Goal: Book appointment/travel/reservation

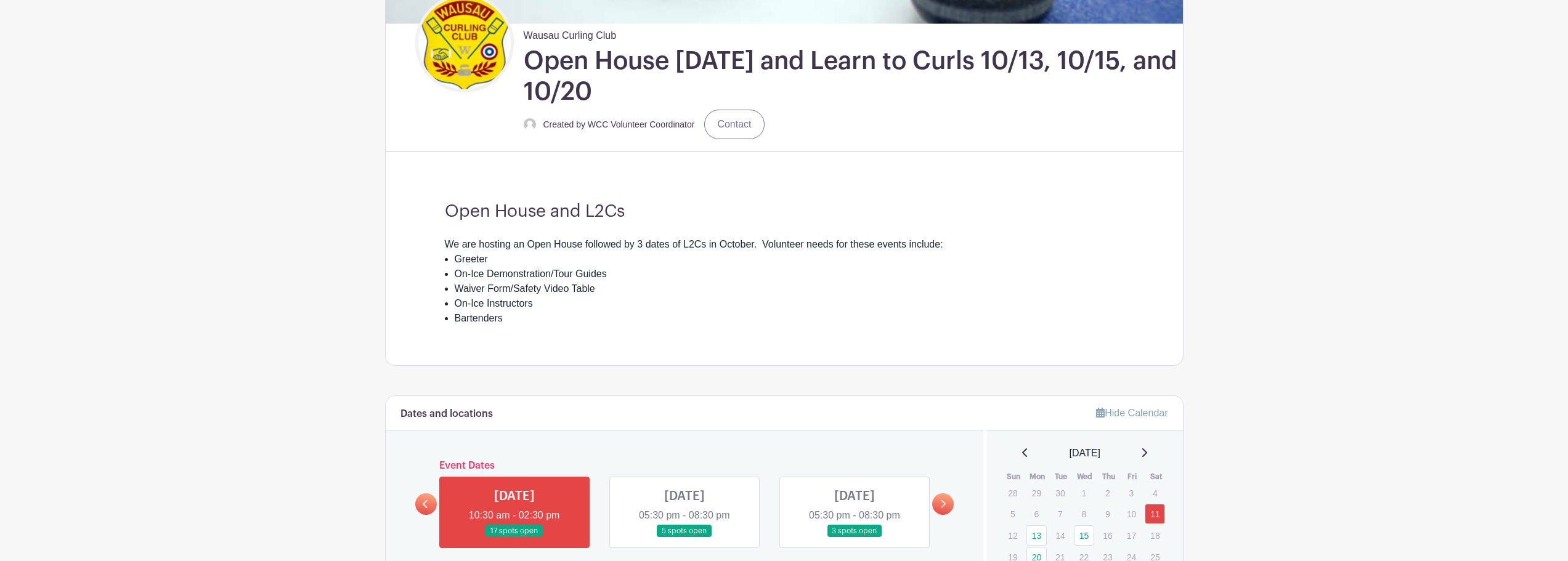
scroll to position [370, 0]
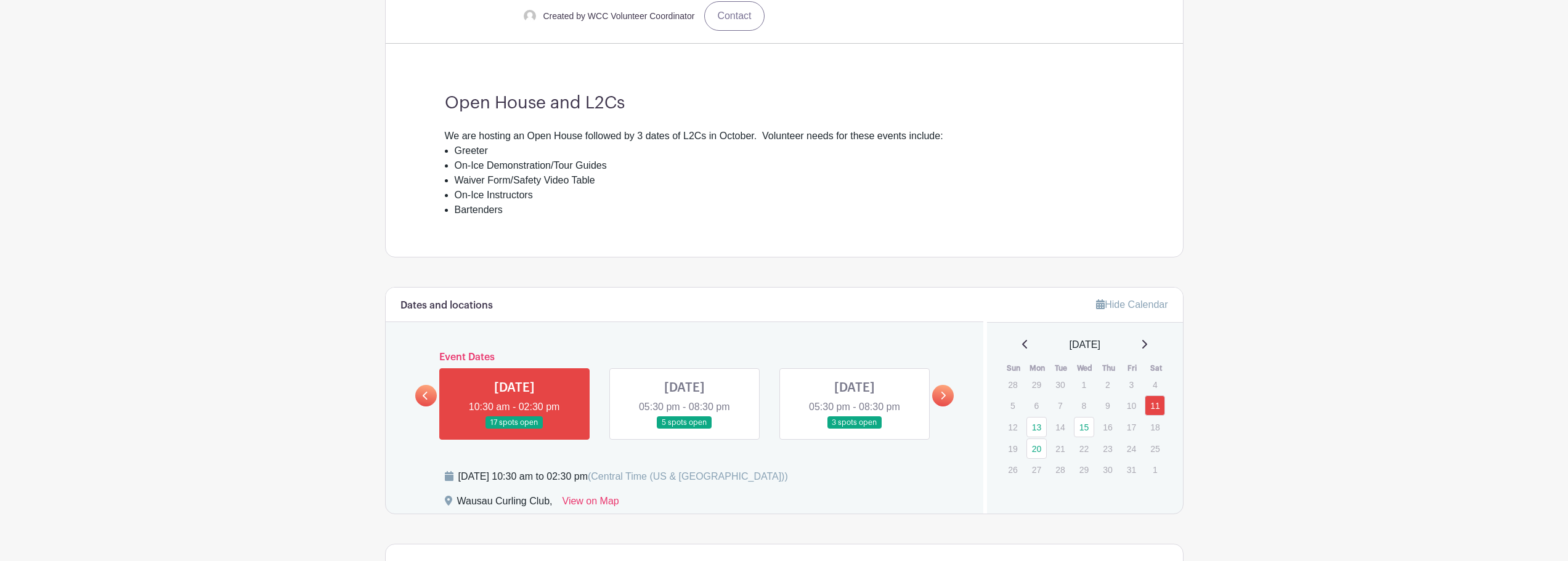
scroll to position [431, 0]
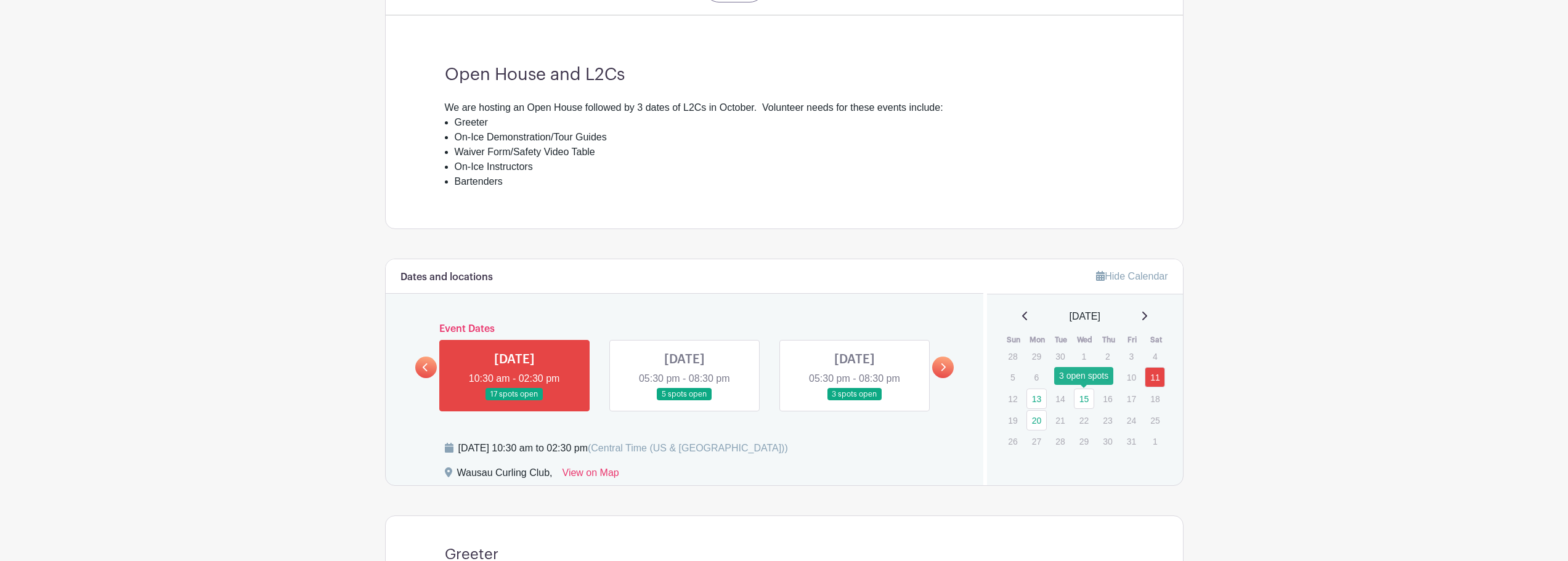
click at [1084, 397] on link "15" at bounding box center [1084, 399] width 20 height 20
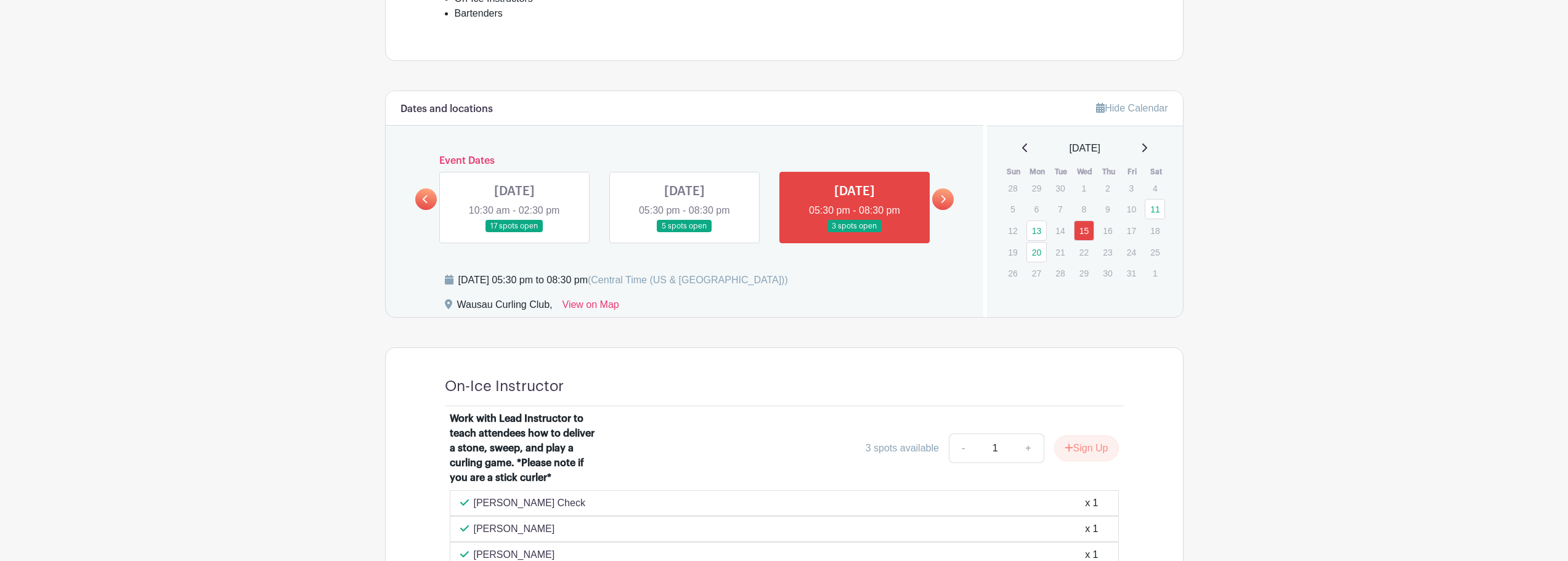
scroll to position [586, 0]
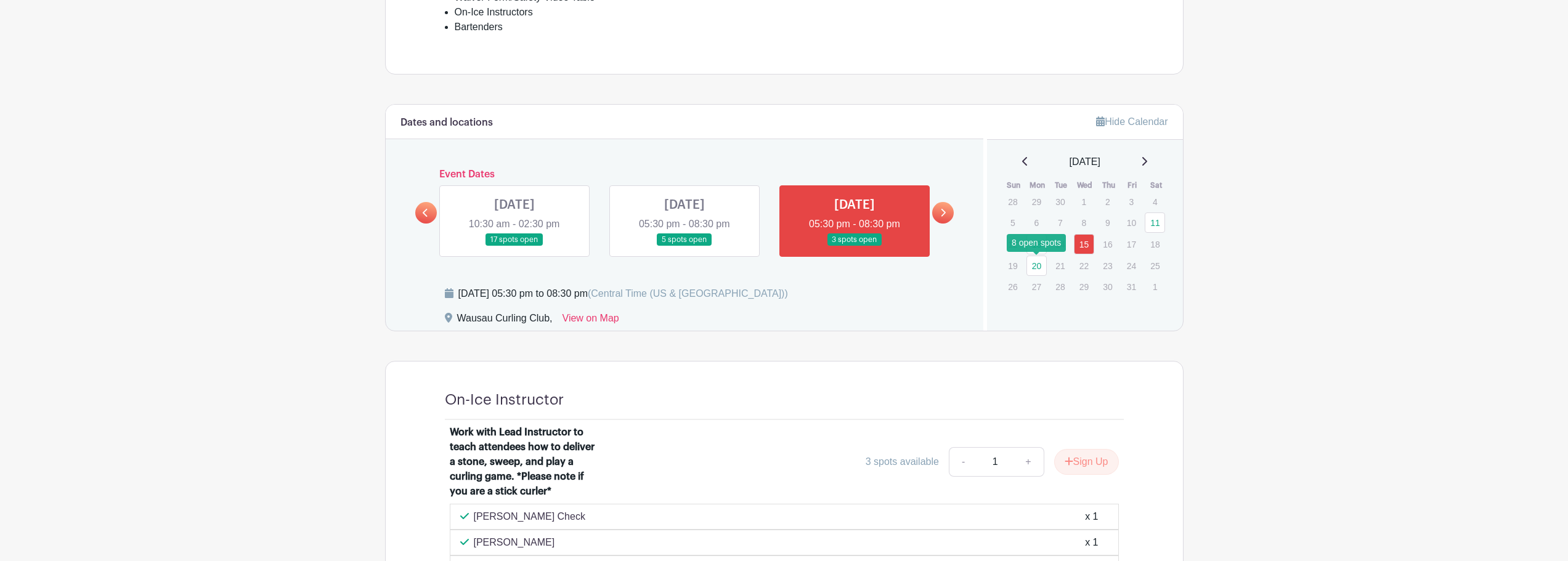
click at [1037, 266] on link "20" at bounding box center [1036, 265] width 20 height 20
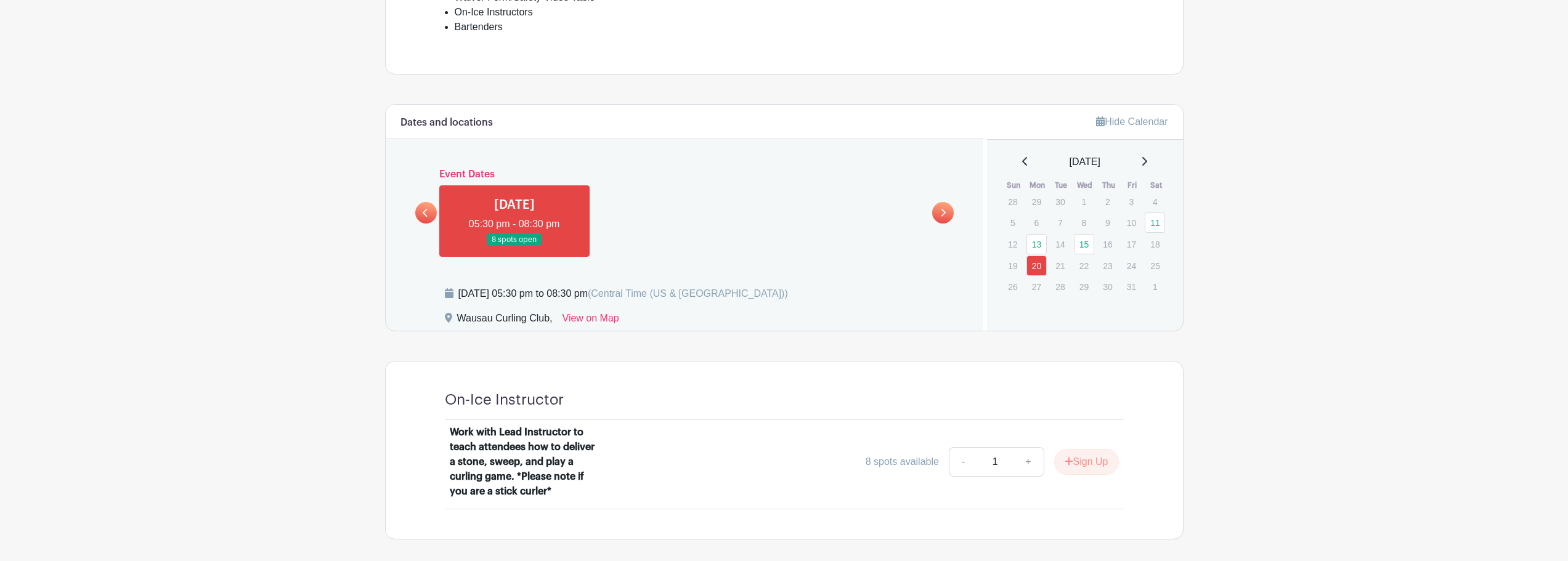
scroll to position [641, 0]
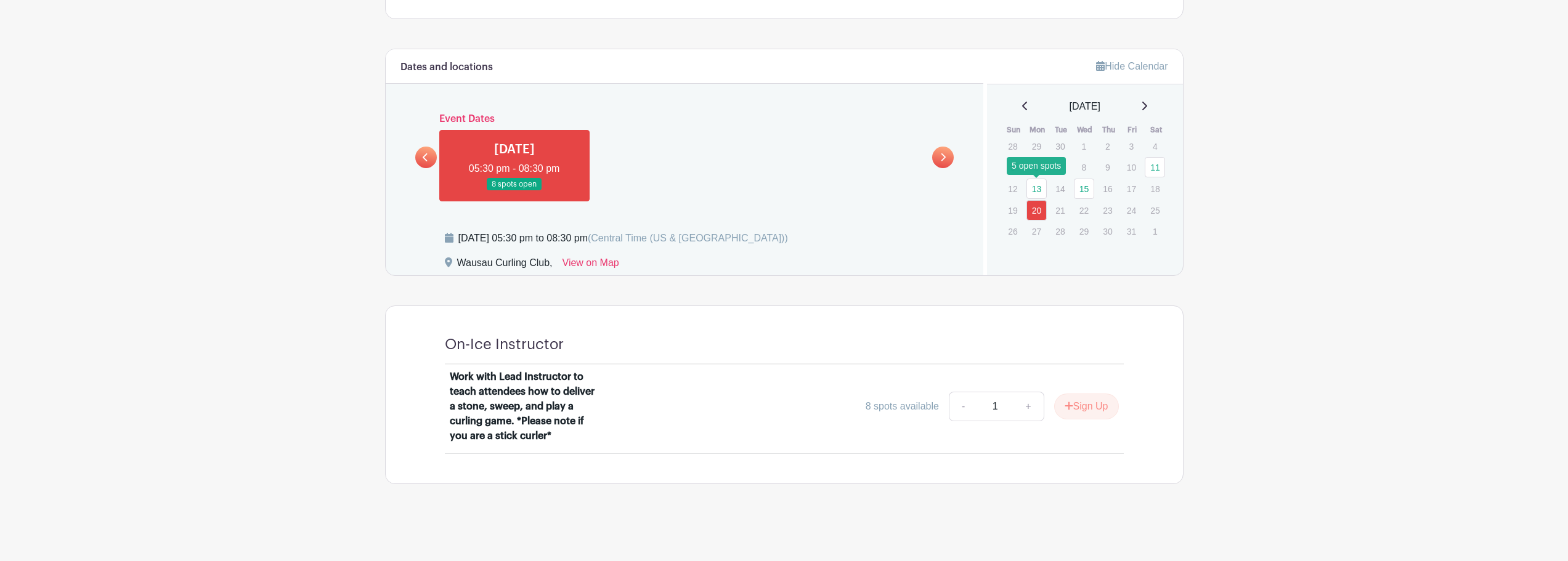
click at [1038, 189] on link "13" at bounding box center [1036, 188] width 20 height 20
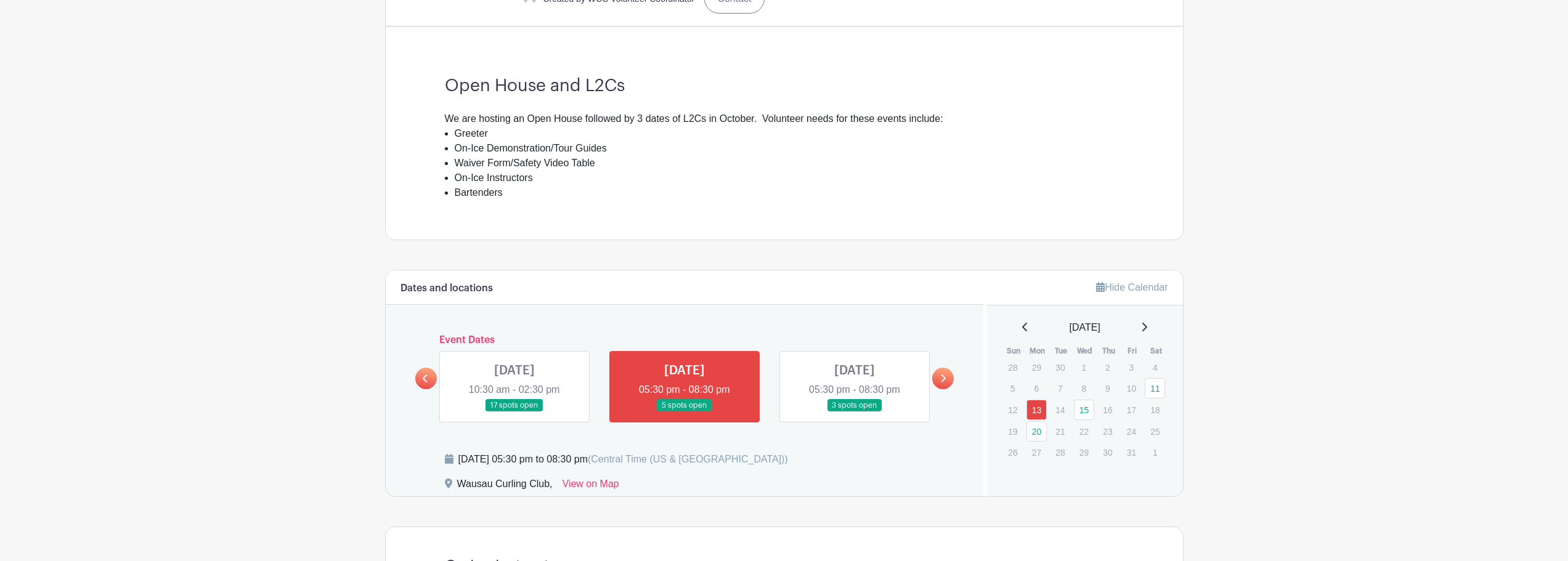
scroll to position [411, 0]
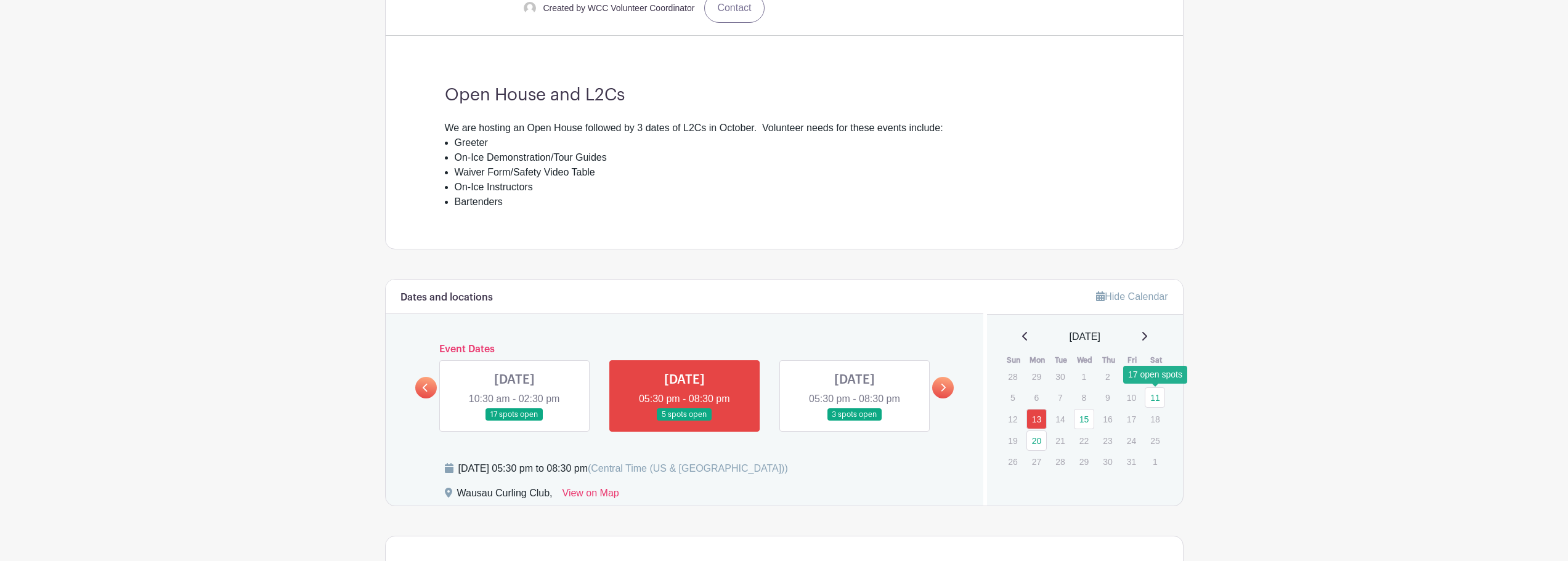
click at [1153, 396] on link "11" at bounding box center [1155, 397] width 20 height 20
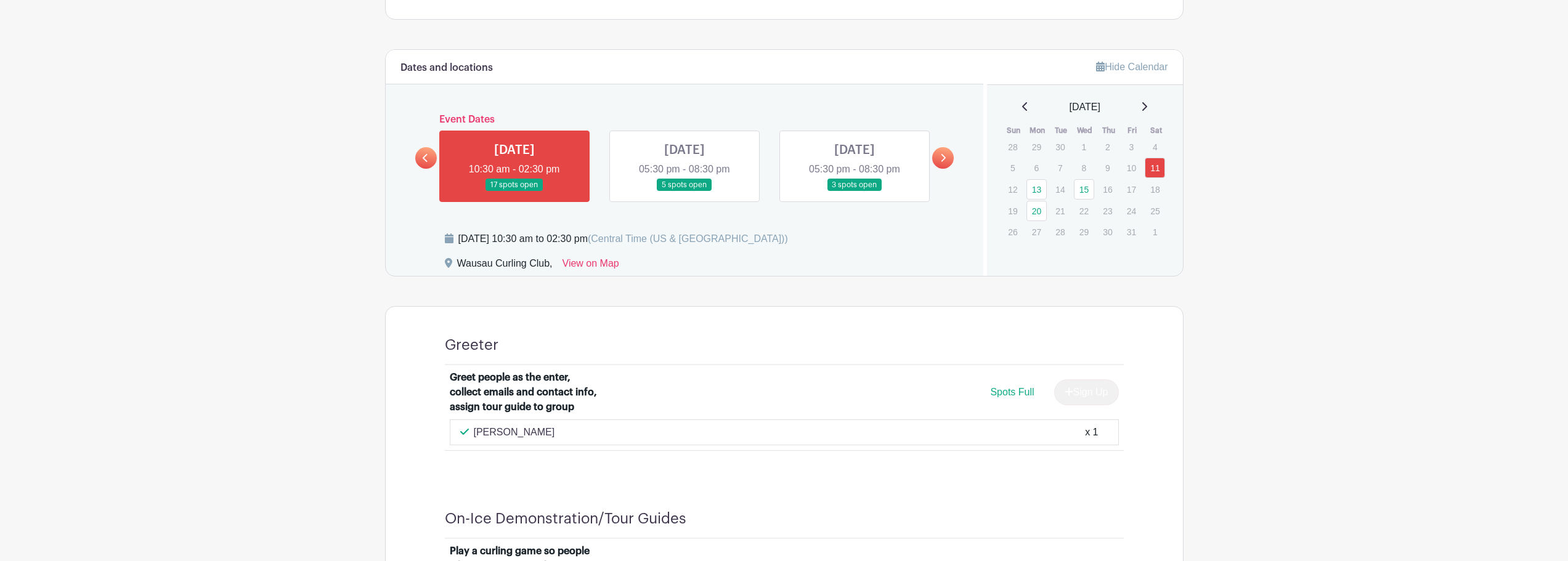
scroll to position [461, 0]
